Goal: Transaction & Acquisition: Purchase product/service

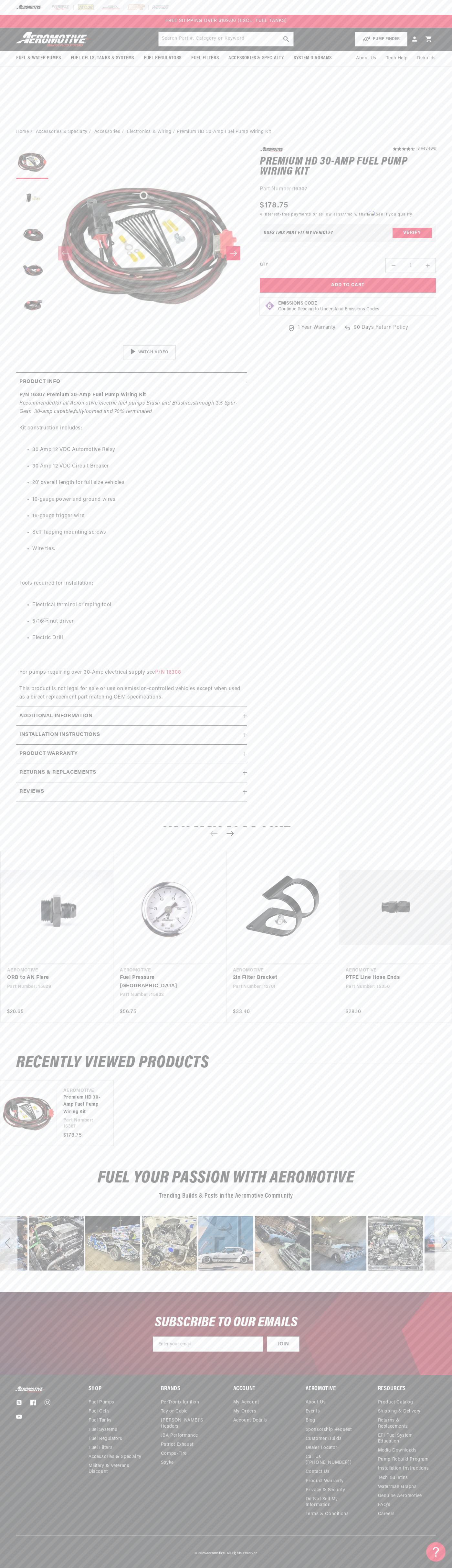
click at [203, 1] on div at bounding box center [226, 7] width 452 height 15
click at [433, 157] on h1 "Premium HD 30-Amp Fuel Pump Wiring Kit" at bounding box center [347, 167] width 176 height 20
click at [389, 1563] on html "Skip to content Your cart Your cart is empty Loading... You may also like Subto…" at bounding box center [226, 784] width 452 height 1568
click at [10, 1411] on div "Twitter Facebook Instagram YouTube Shop Fuel Pumps Fuel Cells Fuel Tanks" at bounding box center [226, 1461] width 452 height 149
